Goal: Check status: Check status

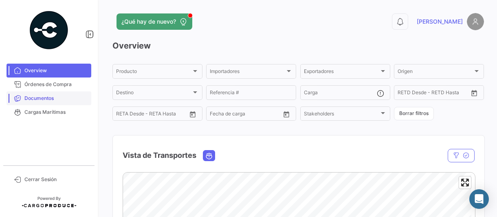
click at [47, 98] on span "Documentos" at bounding box center [56, 98] width 64 height 7
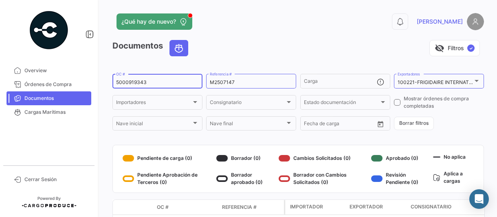
click at [152, 84] on input "5000919343" at bounding box center [157, 82] width 83 height 6
type input "5000919316"
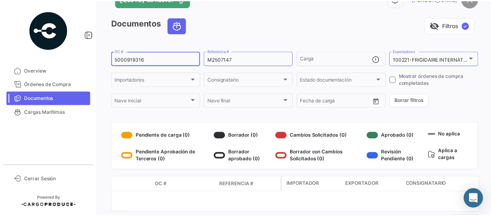
scroll to position [55, 0]
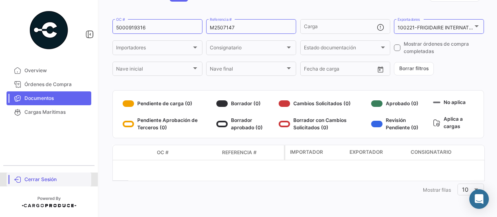
click at [33, 178] on span "Cerrar Sesión" at bounding box center [56, 179] width 64 height 7
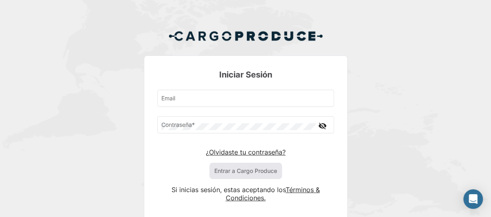
type input "[PERSON_NAME][EMAIL_ADDRESS][PERSON_NAME][DOMAIN_NAME]"
